Goal: Navigation & Orientation: Find specific page/section

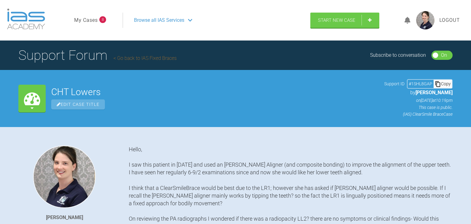
scroll to position [3122, 0]
click at [407, 20] on icon at bounding box center [408, 20] width 6 height 7
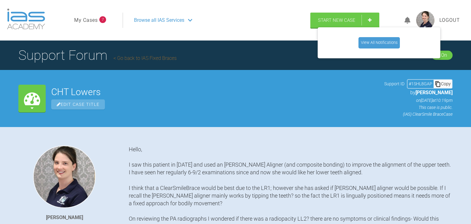
click at [98, 22] on ul "My Cases 7" at bounding box center [98, 20] width 48 height 15
click at [92, 19] on link "My Cases" at bounding box center [86, 20] width 24 height 8
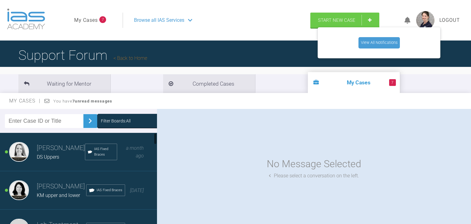
click at [56, 146] on h3 "Emma Dougherty" at bounding box center [61, 148] width 48 height 10
